Goal: Task Accomplishment & Management: Manage account settings

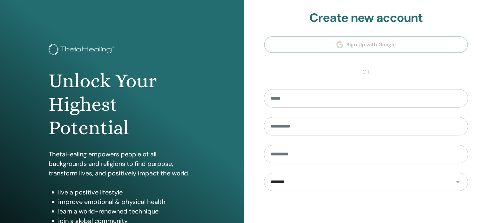
click at [255, 91] on div "**********" at bounding box center [366, 152] width 244 height 305
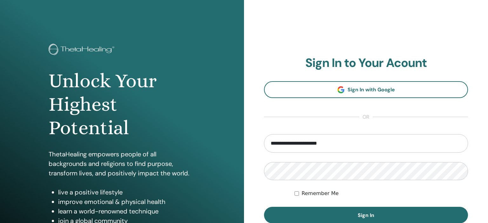
type input "**********"
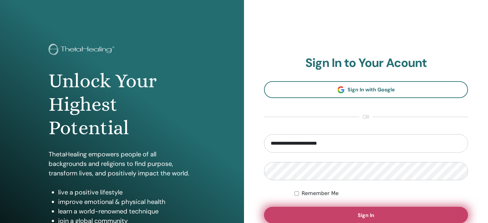
click at [307, 219] on button "Sign In" at bounding box center [366, 215] width 204 height 17
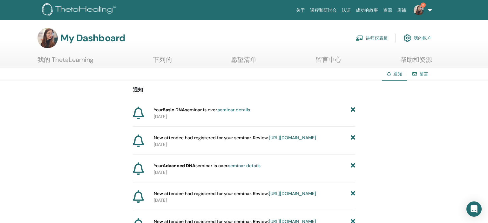
click at [422, 11] on img at bounding box center [419, 10] width 10 height 10
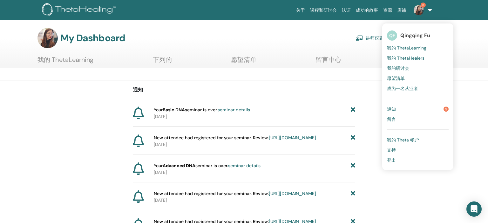
click at [392, 65] on link "我的研讨会" at bounding box center [418, 68] width 62 height 10
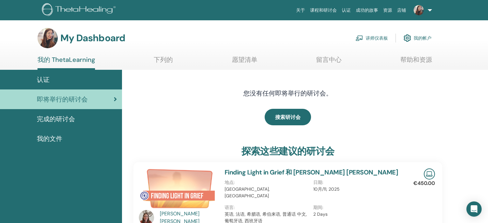
click at [373, 40] on link "讲师仪表板" at bounding box center [372, 38] width 32 height 14
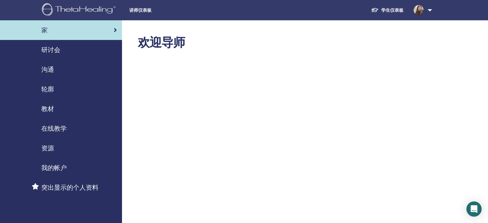
click at [64, 53] on div "研讨会" at bounding box center [61, 50] width 112 height 10
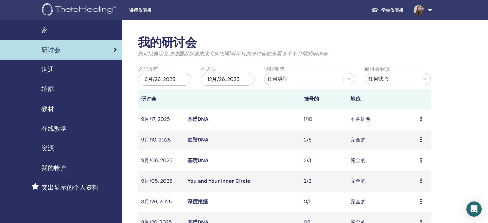
click at [202, 121] on link "基礎DNA" at bounding box center [197, 119] width 21 height 7
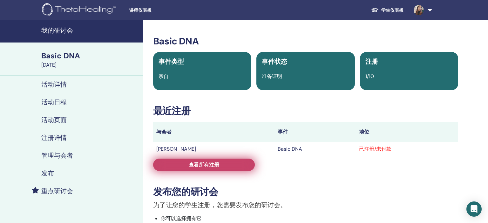
drag, startPoint x: 212, startPoint y: 174, endPoint x: 222, endPoint y: 165, distance: 12.9
click at [222, 165] on div "Basic DNA 事件类型 亲自 事件状态 准备证明 注册 1/10 最近注册 与会者 事件 地位 Wen Li Xie Basic DNA 已注册/未付款…" at bounding box center [306, 211] width 318 height 351
click at [222, 165] on link "查看所有注册" at bounding box center [204, 165] width 102 height 12
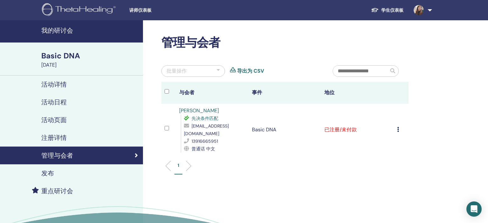
click at [399, 127] on icon at bounding box center [398, 129] width 2 height 5
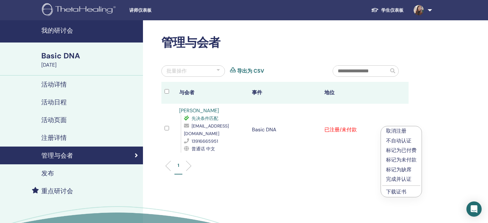
click at [394, 178] on p "完成并认证" at bounding box center [401, 180] width 31 height 8
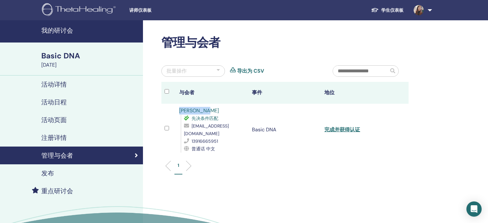
drag, startPoint x: 201, startPoint y: 112, endPoint x: 177, endPoint y: 111, distance: 24.2
click at [179, 111] on div "Wen Li Xie 先决条件匹配 1944124333@qq.com 13916665951 普通话 中文" at bounding box center [212, 130] width 66 height 46
copy link "Wen Li Xie"
click at [360, 126] on link "完成并获得认证" at bounding box center [342, 129] width 36 height 7
click at [64, 30] on h4 "我的研讨会" at bounding box center [90, 31] width 98 height 8
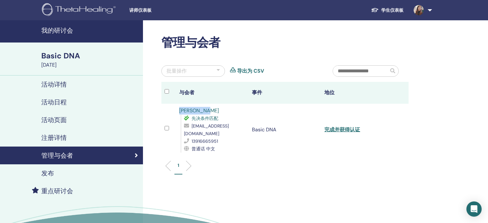
click at [64, 30] on h4 "我的研讨会" at bounding box center [90, 31] width 98 height 8
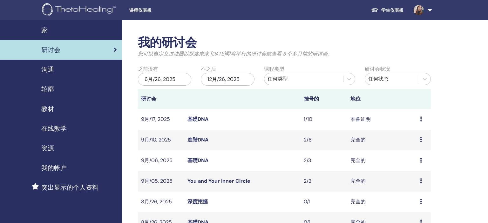
scroll to position [179, 0]
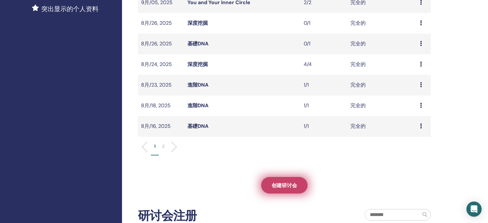
click at [275, 183] on span "创建研讨会" at bounding box center [284, 185] width 25 height 7
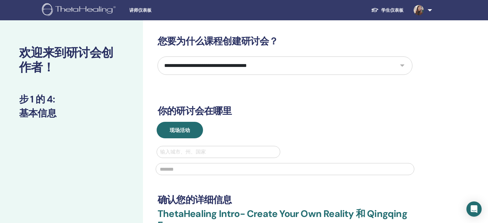
click at [158, 57] on select "**********" at bounding box center [285, 66] width 255 height 18
select select "*"
click option "**********" at bounding box center [0, 0] width 0 height 0
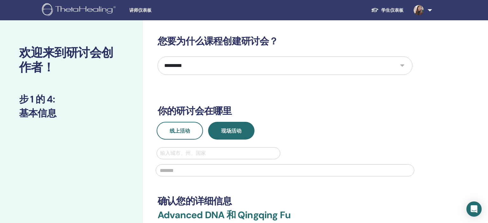
click at [221, 150] on div at bounding box center [218, 153] width 117 height 9
type input "*"
type input "********"
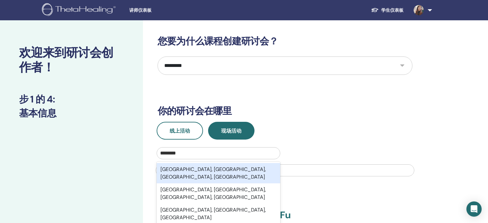
click at [208, 171] on div "Shanghai, Shanghai Municipality, Shanghai, CHN" at bounding box center [219, 173] width 124 height 20
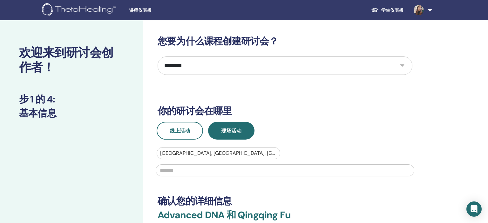
click at [223, 170] on input "text" at bounding box center [285, 171] width 259 height 12
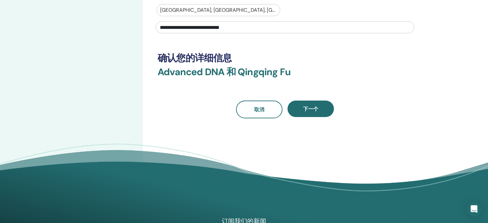
scroll to position [141, 0]
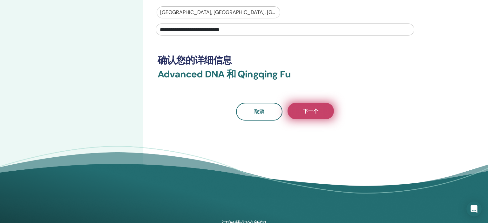
type input "**********"
click at [303, 117] on button "下一个" at bounding box center [311, 111] width 46 height 17
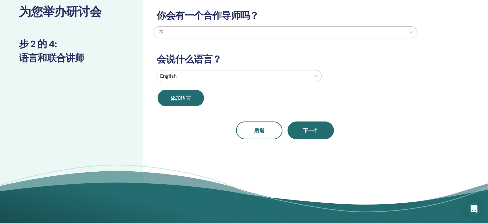
scroll to position [41, 0]
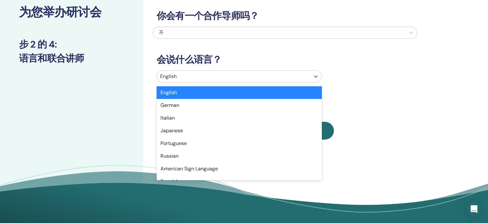
click at [193, 77] on div at bounding box center [233, 76] width 147 height 9
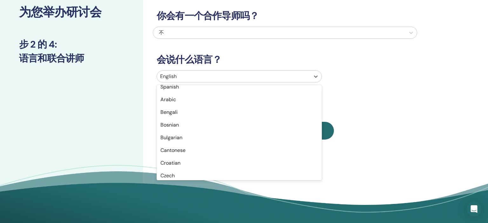
scroll to position [95, 0]
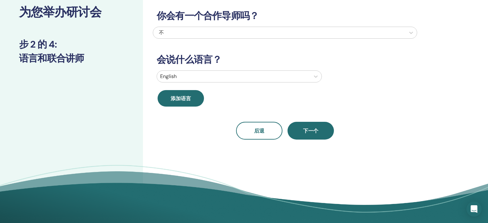
click at [382, 111] on div "你会有一个合作导师吗？ 不 会说什么语言？ English 添加语言 后退 下一个" at bounding box center [285, 67] width 264 height 145
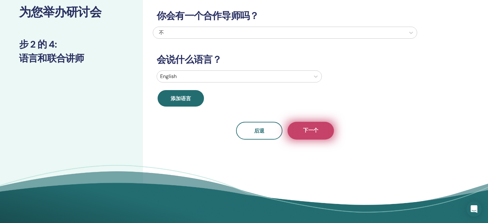
click at [325, 125] on button "下一个" at bounding box center [311, 131] width 46 height 18
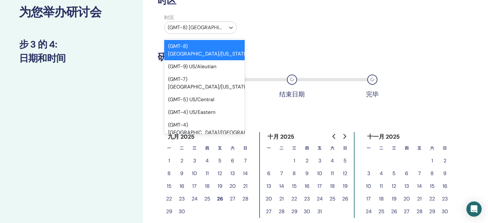
click at [196, 27] on div at bounding box center [195, 27] width 54 height 9
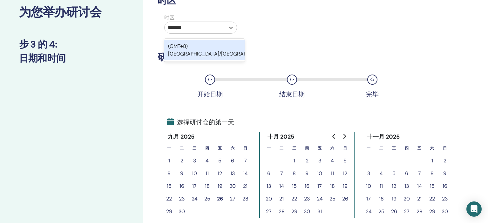
type input "********"
click at [200, 44] on div "(GMT+8) Asia/Shanghai" at bounding box center [204, 50] width 80 height 20
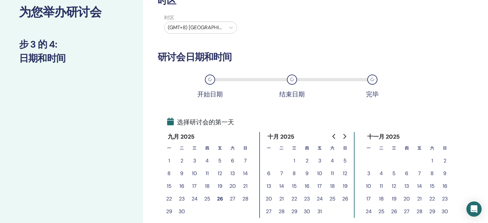
click at [196, 200] on button "24" at bounding box center [194, 199] width 13 height 13
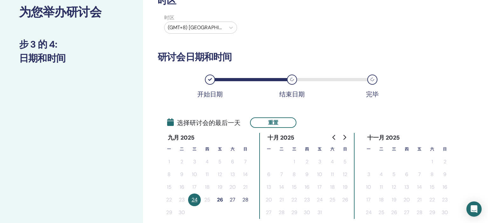
click at [220, 202] on button "26" at bounding box center [220, 200] width 13 height 13
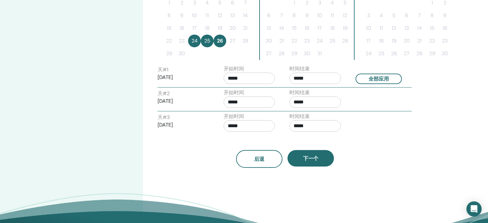
scroll to position [203, 0]
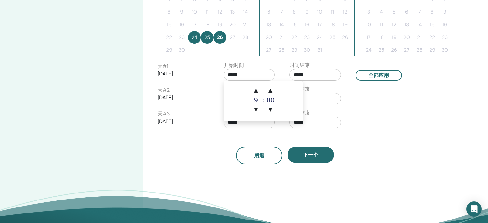
click at [257, 74] on input "*****" at bounding box center [249, 74] width 51 height 11
click at [254, 87] on span "▲" at bounding box center [256, 90] width 13 height 13
type input "*****"
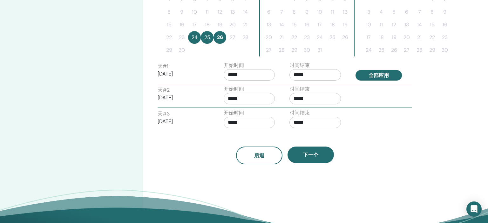
click at [373, 74] on button "全部应用" at bounding box center [379, 75] width 46 height 10
type input "*****"
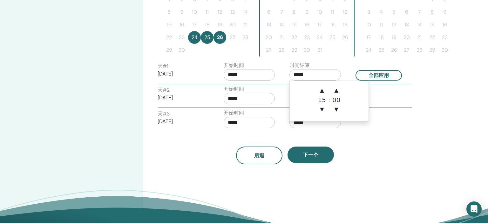
click at [325, 72] on input "*****" at bounding box center [314, 74] width 51 height 11
click at [320, 90] on span "▲" at bounding box center [322, 90] width 13 height 13
type input "*****"
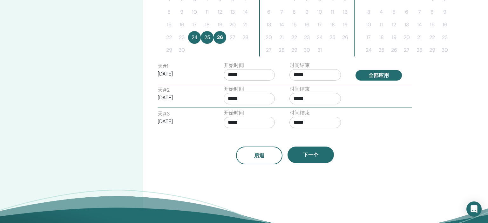
click at [377, 75] on button "全部应用" at bounding box center [379, 75] width 46 height 10
type input "*****"
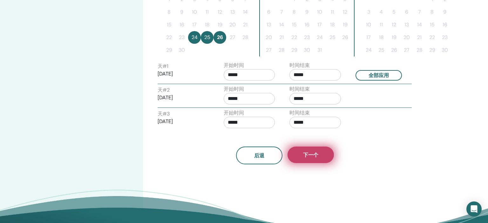
click at [300, 157] on button "下一个" at bounding box center [311, 155] width 46 height 17
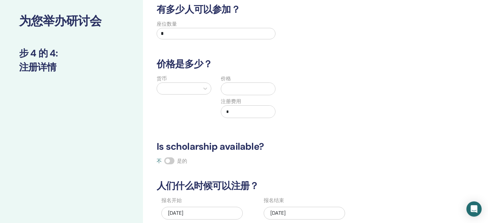
scroll to position [31, 0]
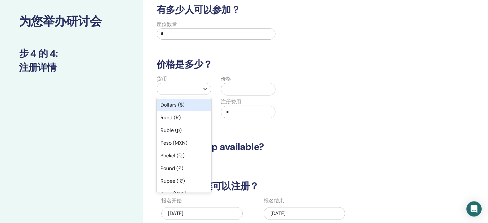
click at [184, 90] on div at bounding box center [178, 89] width 36 height 9
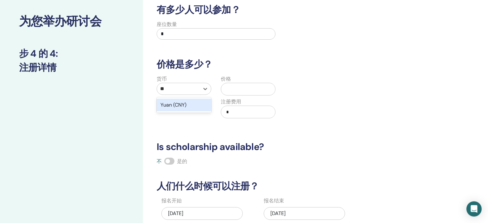
type input "***"
click at [190, 106] on div "Yuan (CNY)" at bounding box center [184, 105] width 55 height 13
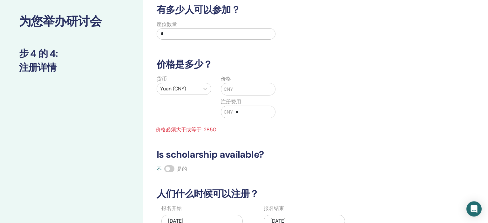
click at [266, 85] on input "text" at bounding box center [254, 89] width 42 height 12
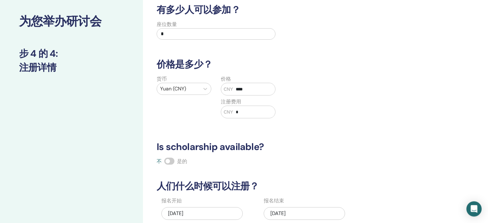
type input "****"
click at [174, 34] on input "*" at bounding box center [216, 33] width 119 height 11
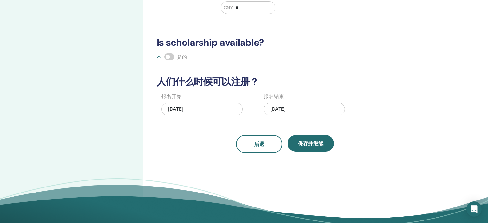
scroll to position [136, 0]
type input "*"
click at [222, 110] on div "09/26/2025" at bounding box center [201, 109] width 81 height 13
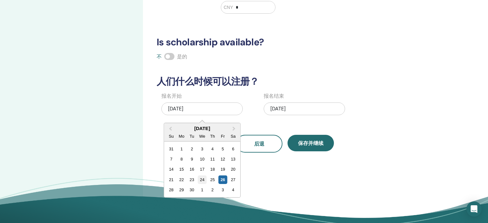
click at [204, 180] on div "24" at bounding box center [202, 180] width 9 height 9
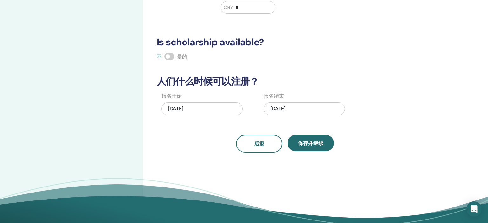
click at [311, 106] on div "09/26/2025" at bounding box center [304, 109] width 81 height 13
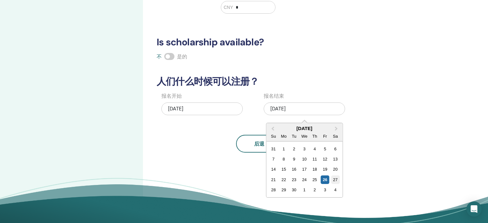
click at [336, 180] on div "27" at bounding box center [335, 180] width 9 height 9
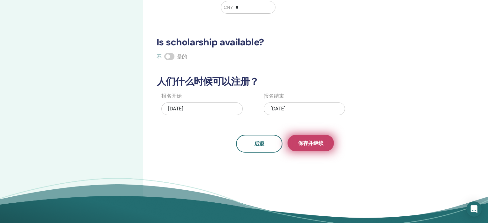
click at [312, 137] on button "保存并继续" at bounding box center [311, 143] width 46 height 17
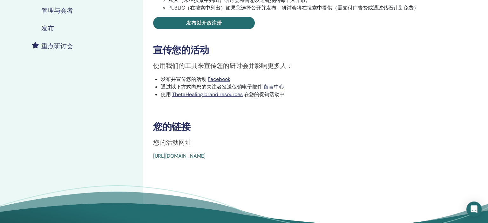
scroll to position [145, 0]
drag, startPoint x: 295, startPoint y: 158, endPoint x: 150, endPoint y: 164, distance: 145.3
click at [150, 164] on div "Advanced DNA 事件类型 亲自 事件状态 未发表 注册 0/2 发布您的研讨会 为了让您的学生注册，您需要发布您的研讨会。 你可以选择拥有它 私人（…" at bounding box center [305, 62] width 325 height 374
copy link "[URL][DOMAIN_NAME]"
click at [48, 27] on h4 "发布" at bounding box center [47, 29] width 13 height 8
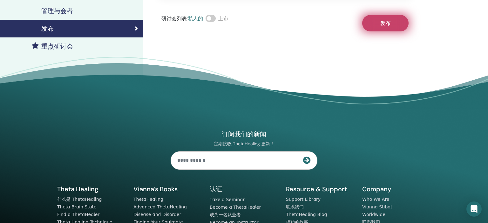
click at [378, 16] on button "发布" at bounding box center [385, 23] width 46 height 17
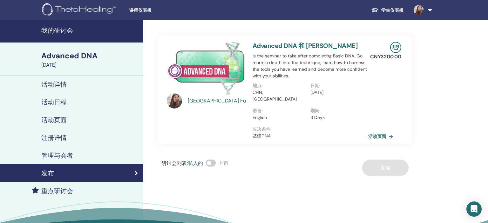
click at [446, 48] on div "Qingqing Fu Advanced DNA 和 [PERSON_NAME] is the seminar to take after completin…" at bounding box center [305, 142] width 325 height 245
click at [419, 13] on img at bounding box center [419, 10] width 10 height 10
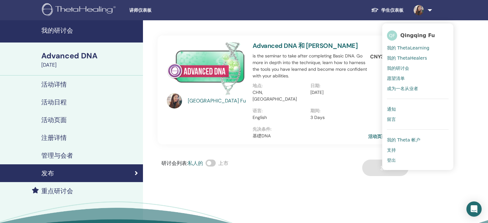
click at [399, 67] on span "我的研讨会" at bounding box center [398, 68] width 22 height 6
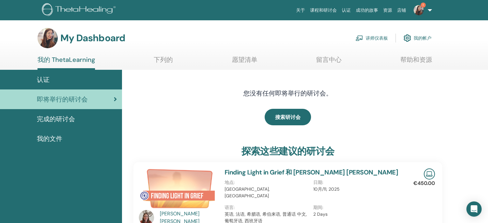
click at [425, 10] on span "1" at bounding box center [418, 9] width 15 height 5
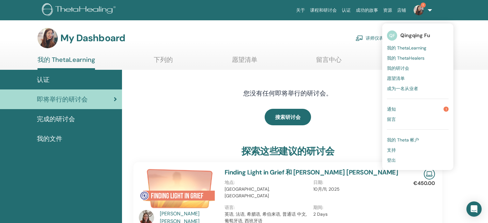
click at [402, 65] on span "我的研讨会" at bounding box center [398, 68] width 22 height 6
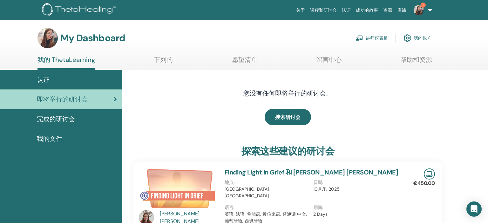
click at [380, 39] on link "讲师仪表板" at bounding box center [372, 38] width 32 height 14
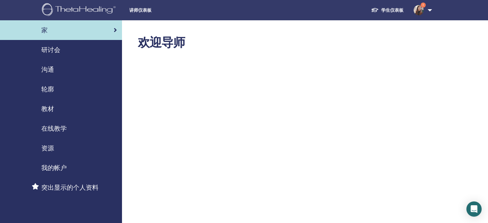
click at [58, 51] on span "研讨会" at bounding box center [50, 50] width 19 height 10
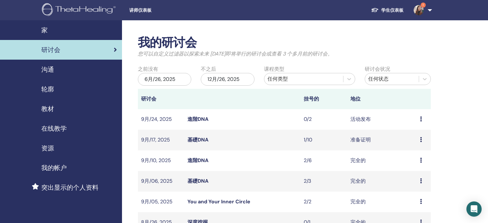
click at [200, 120] on link "進階DNA" at bounding box center [197, 119] width 21 height 7
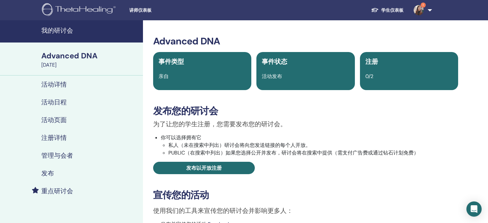
click at [92, 54] on div "Advanced DNA" at bounding box center [90, 56] width 98 height 11
click at [91, 63] on div "[DATE]" at bounding box center [90, 65] width 98 height 8
click at [438, 12] on ul "学生仪表板 1 QF Qingqing Fu 我的 ThetaLearning 我的 ThetaHealers 我的研讨会 愿望清单 成为一名从业者 通知 1…" at bounding box center [400, 10] width 107 height 20
click at [420, 13] on img at bounding box center [419, 10] width 10 height 10
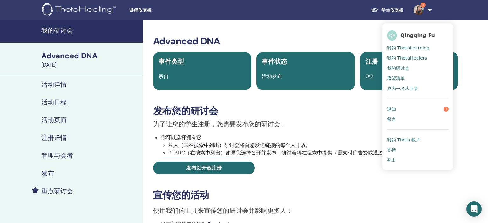
click at [398, 71] on span "我的研讨会" at bounding box center [398, 68] width 22 height 6
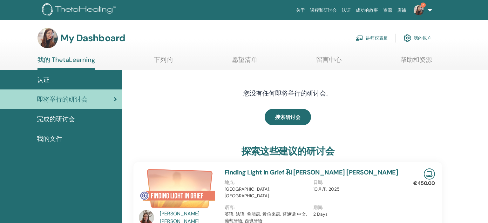
click at [372, 37] on link "讲师仪表板" at bounding box center [372, 38] width 32 height 14
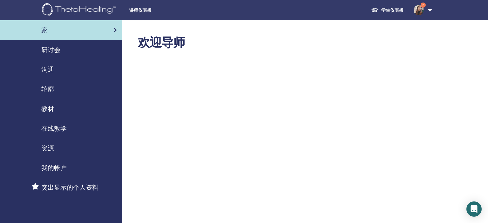
click at [59, 49] on span "研讨会" at bounding box center [50, 50] width 19 height 10
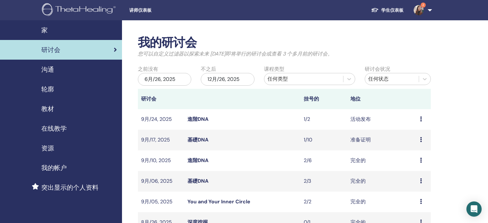
click at [198, 120] on link "進階DNA" at bounding box center [197, 119] width 21 height 7
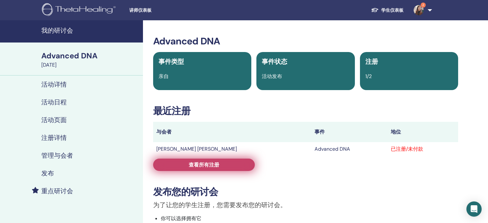
click at [235, 168] on link "查看所有注册" at bounding box center [204, 165] width 102 height 12
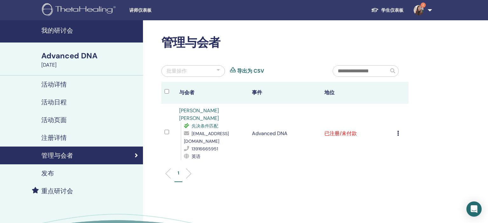
click at [399, 131] on icon at bounding box center [398, 133] width 2 height 5
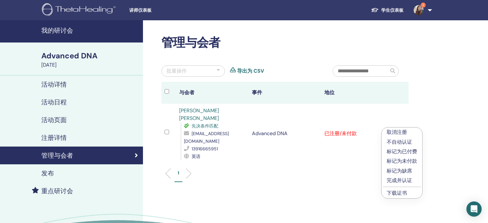
click at [398, 180] on p "完成并认证" at bounding box center [402, 181] width 31 height 8
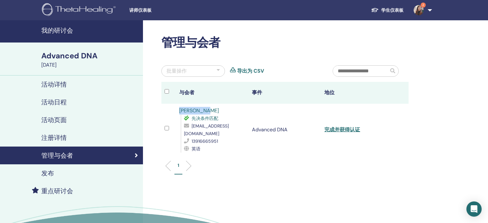
drag, startPoint x: 205, startPoint y: 111, endPoint x: 176, endPoint y: 112, distance: 28.6
click at [176, 112] on td "[PERSON_NAME] 先决条件匹配 [EMAIL_ADDRESS][DOMAIN_NAME] 13916665951 英语" at bounding box center [212, 130] width 73 height 52
copy link "[PERSON_NAME]"
click at [360, 128] on link "完成并获得认证" at bounding box center [342, 129] width 36 height 7
